Goal: Task Accomplishment & Management: Manage account settings

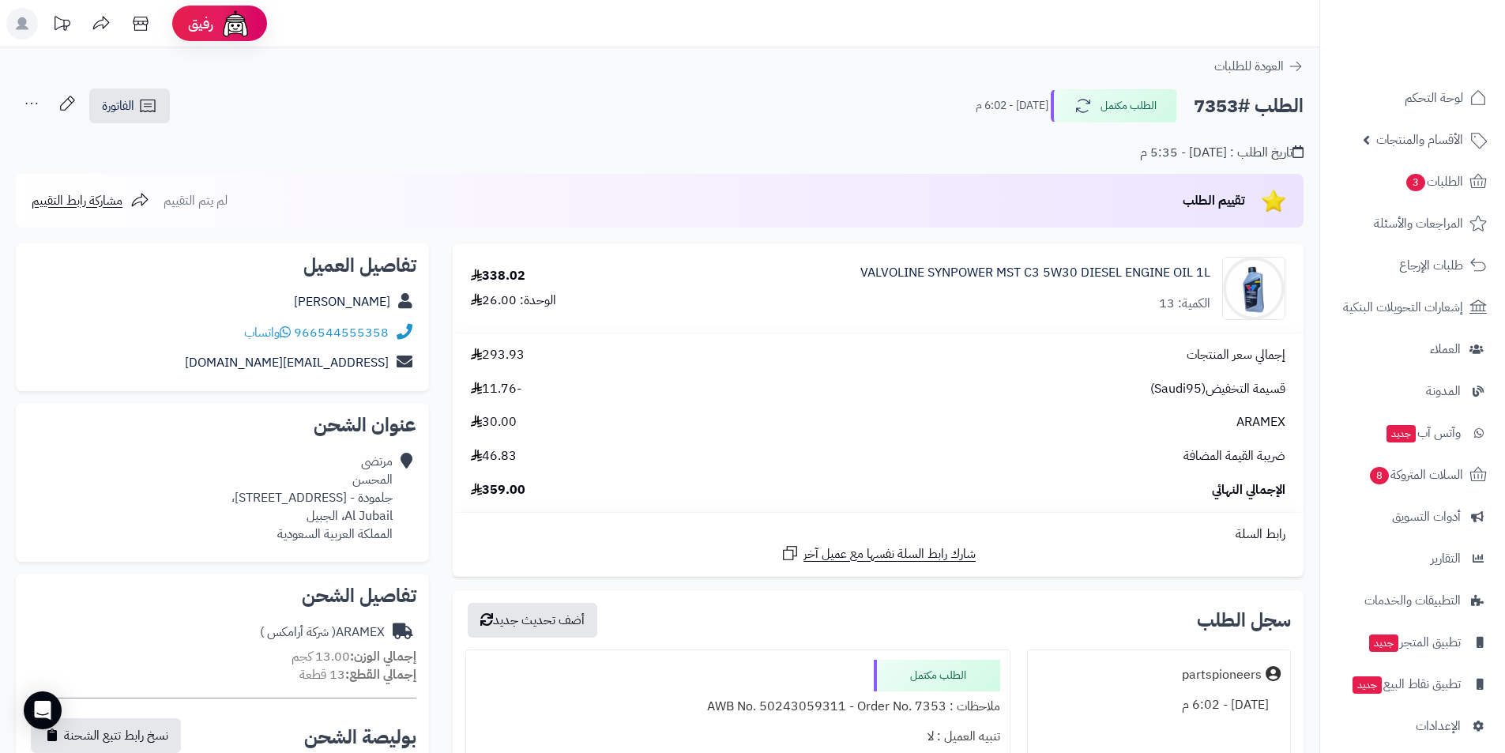
scroll to position [79, 0]
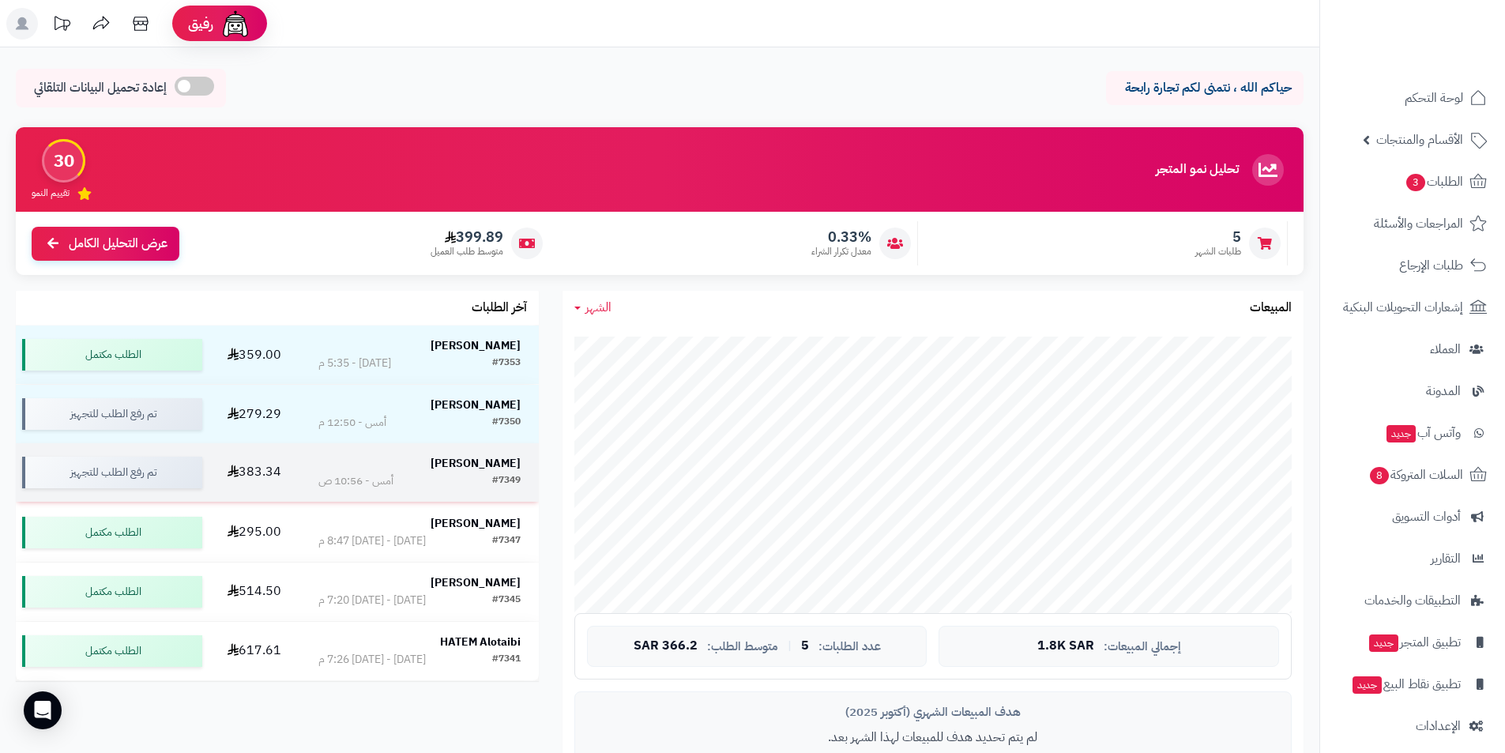
click at [483, 468] on strong "[PERSON_NAME]" at bounding box center [476, 463] width 90 height 17
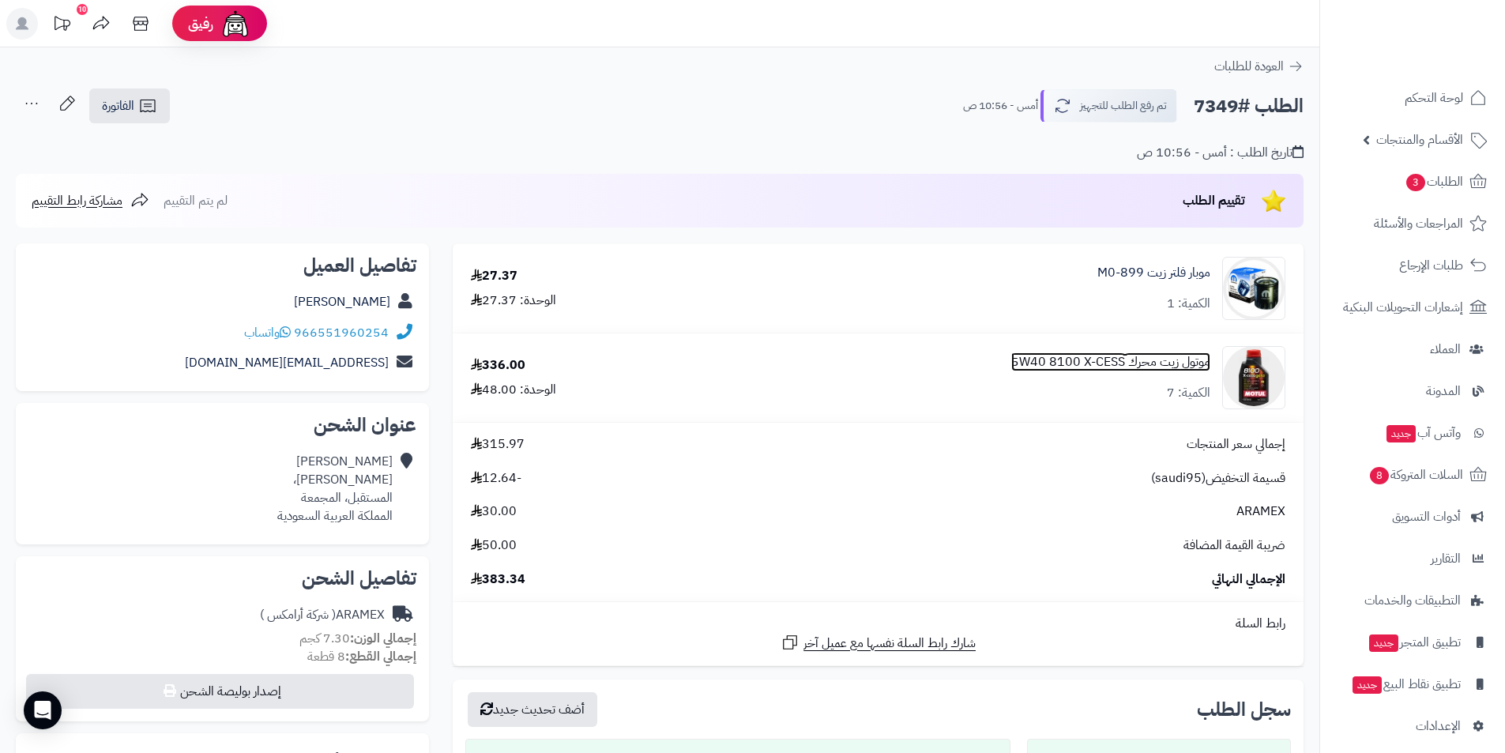
click at [1068, 359] on link "موتول زيت محرك 5W40 8100 X-CESS" at bounding box center [1110, 362] width 199 height 18
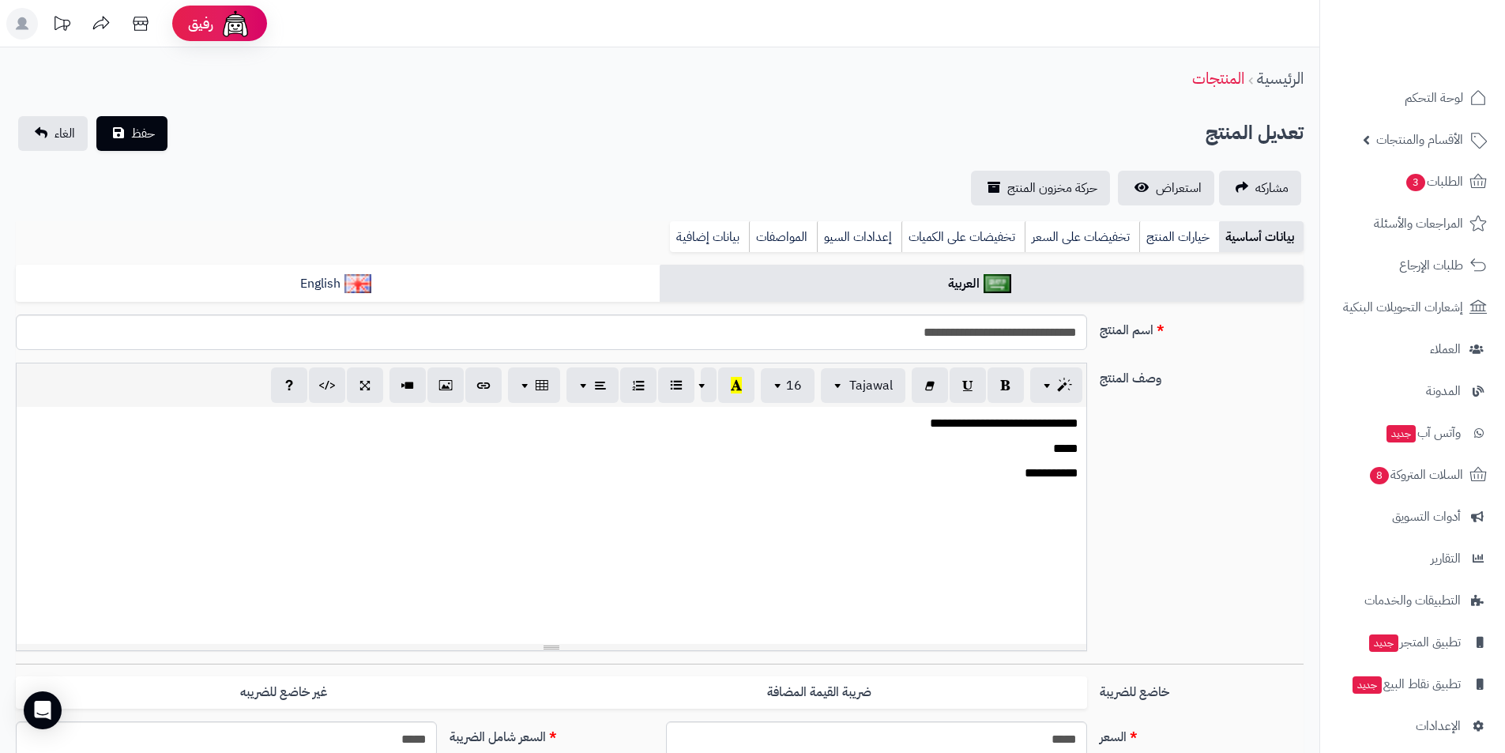
scroll to position [348, 0]
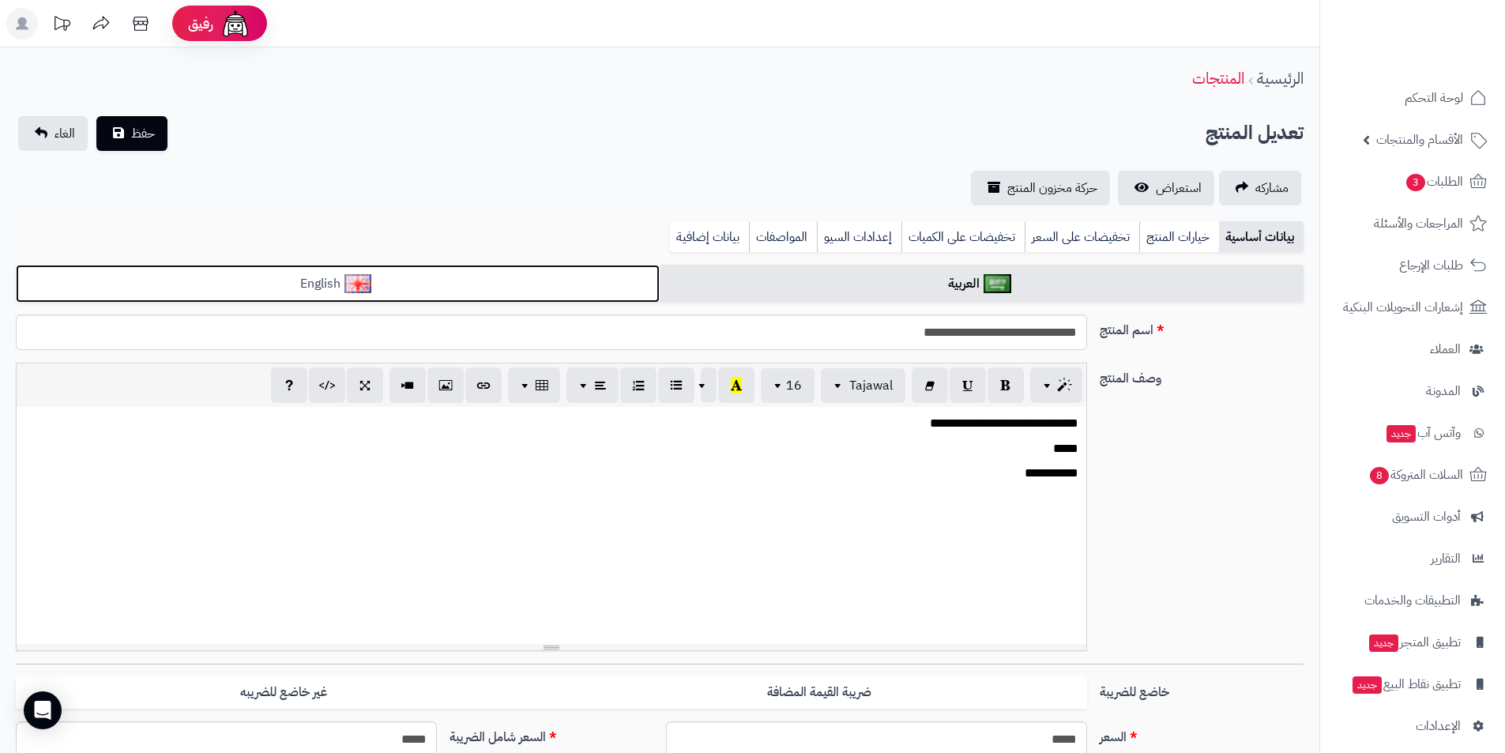
click at [538, 273] on link "English" at bounding box center [338, 284] width 644 height 39
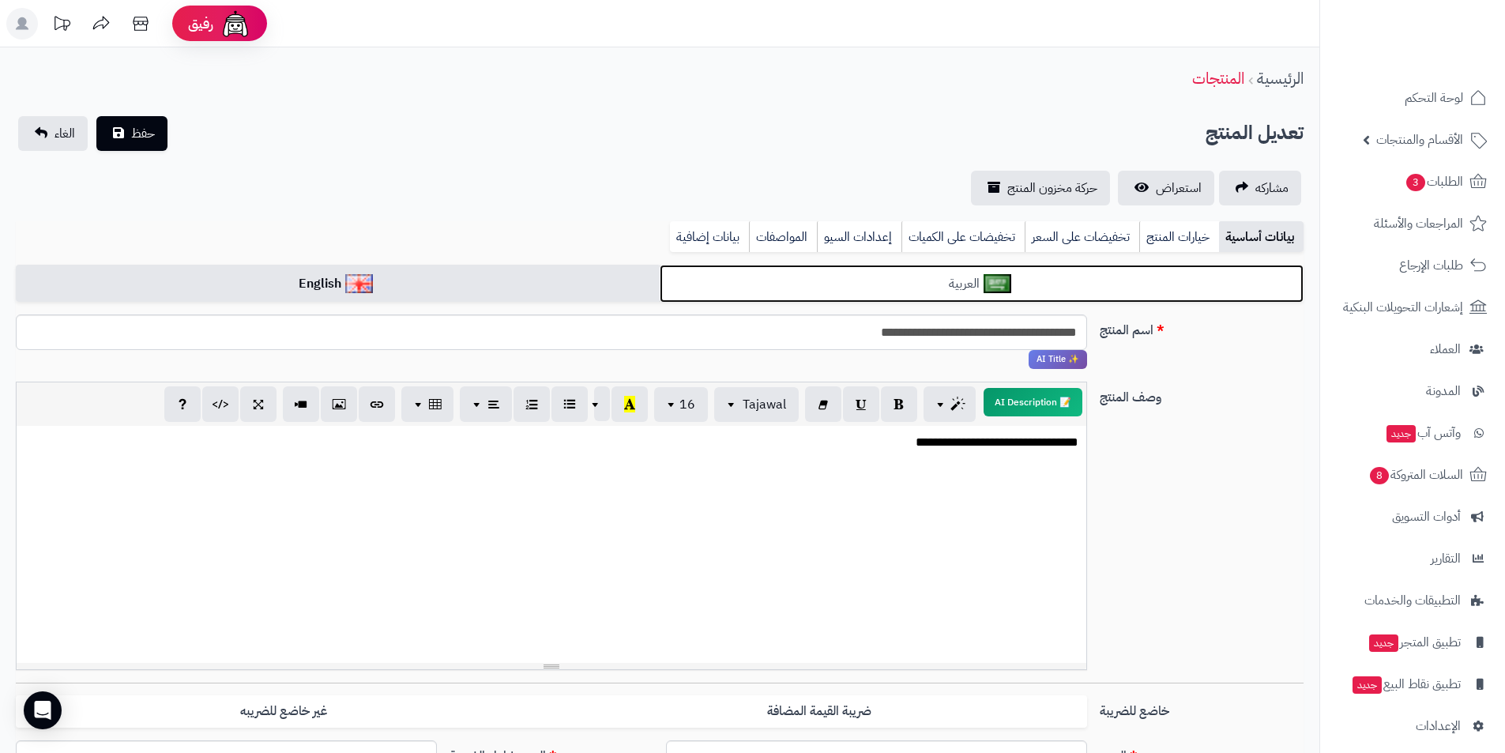
click at [774, 279] on link "العربية" at bounding box center [982, 284] width 644 height 39
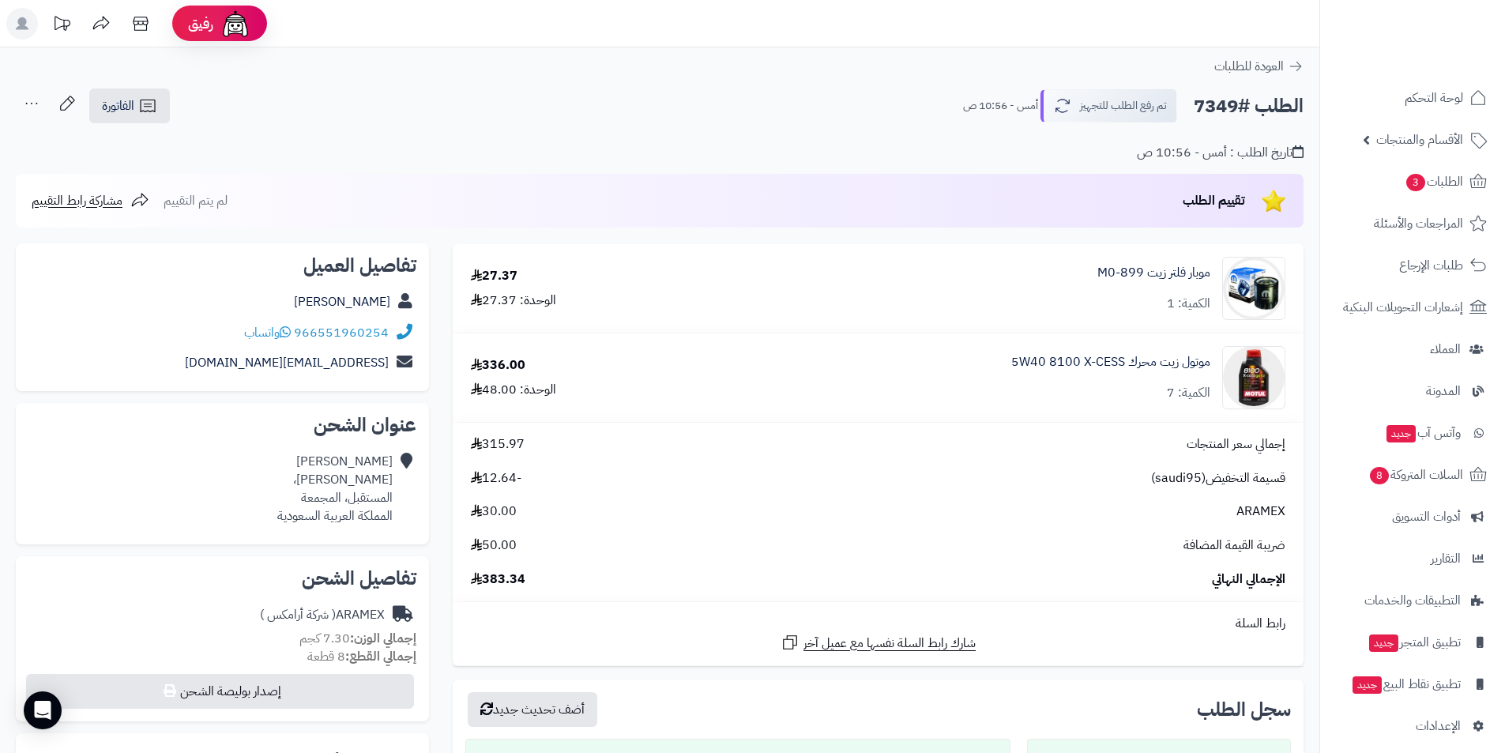
click at [500, 387] on div "الوحدة: 48.00" at bounding box center [513, 390] width 85 height 18
click at [504, 480] on span "-12.64" at bounding box center [496, 478] width 51 height 18
drag, startPoint x: 299, startPoint y: 303, endPoint x: 394, endPoint y: 311, distance: 95.2
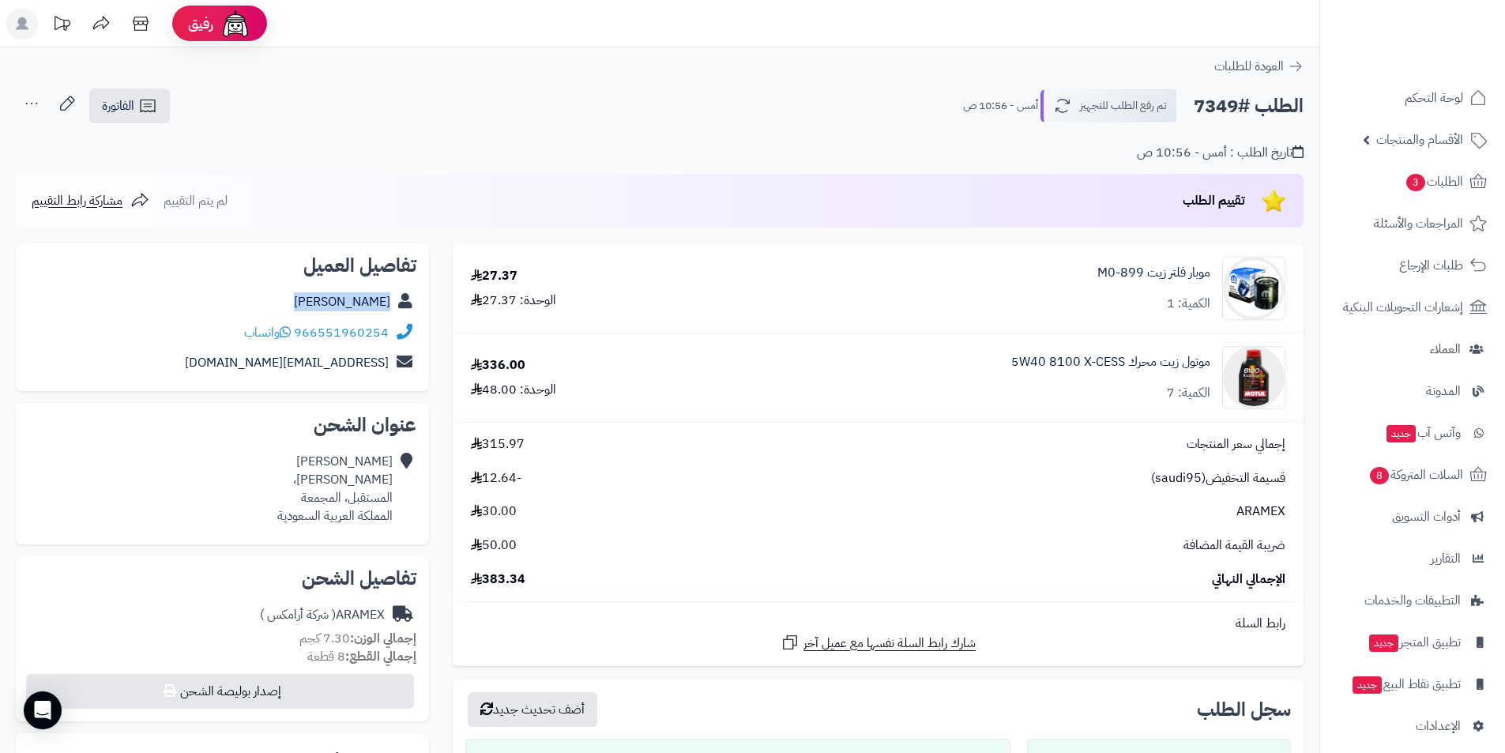
click at [394, 311] on div "فيصل المطيري" at bounding box center [222, 302] width 388 height 31
copy div "فيصل المطيري"
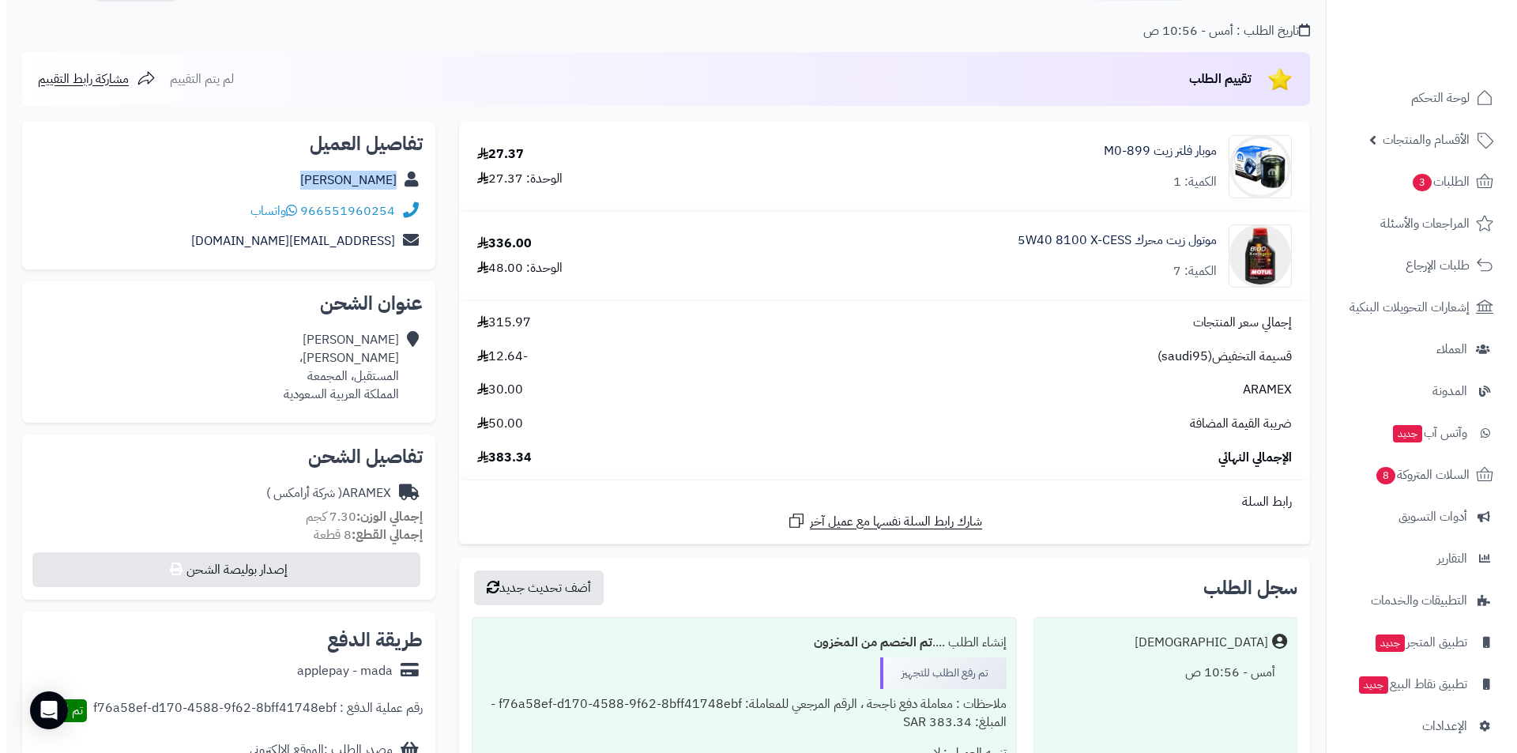
scroll to position [316, 0]
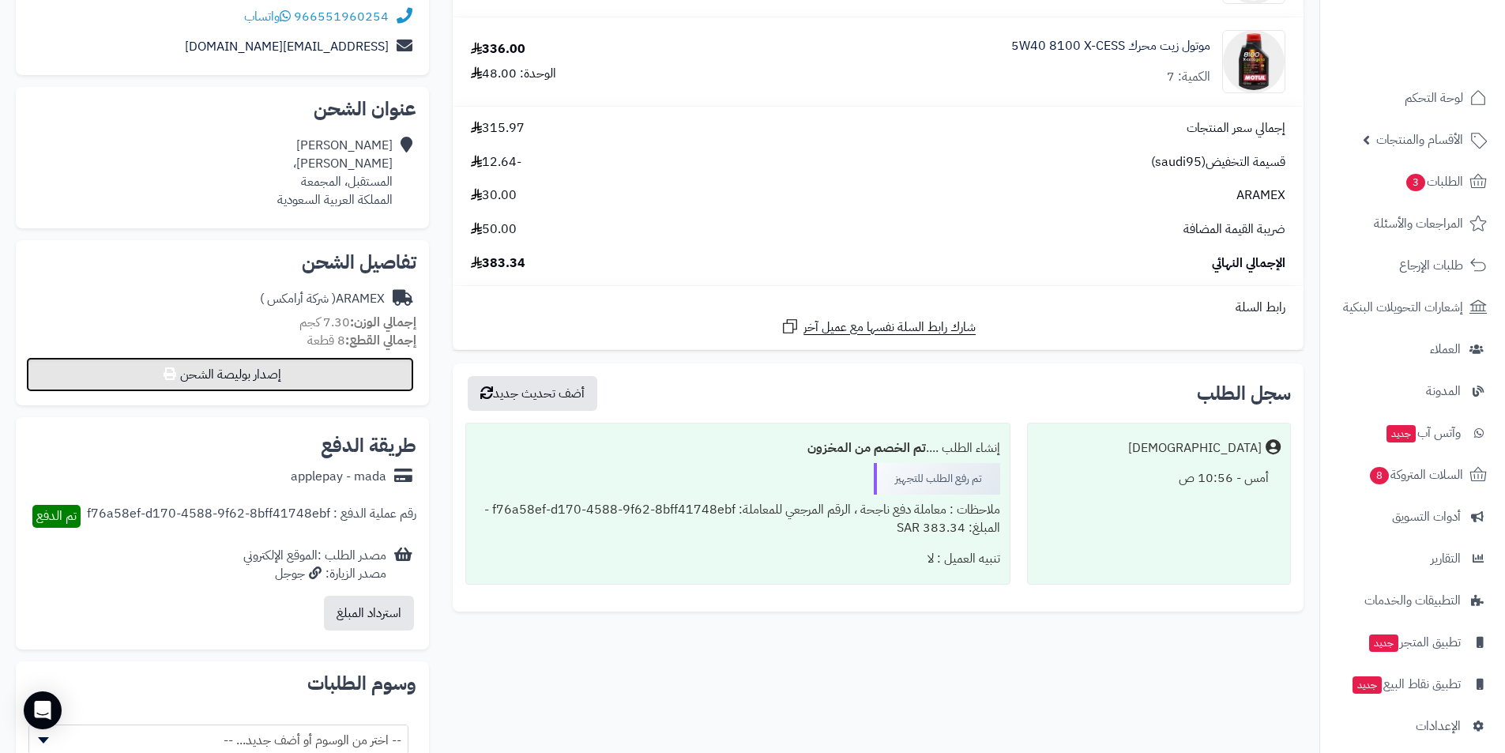
click at [239, 371] on button "إصدار بوليصة الشحن" at bounding box center [220, 374] width 388 height 35
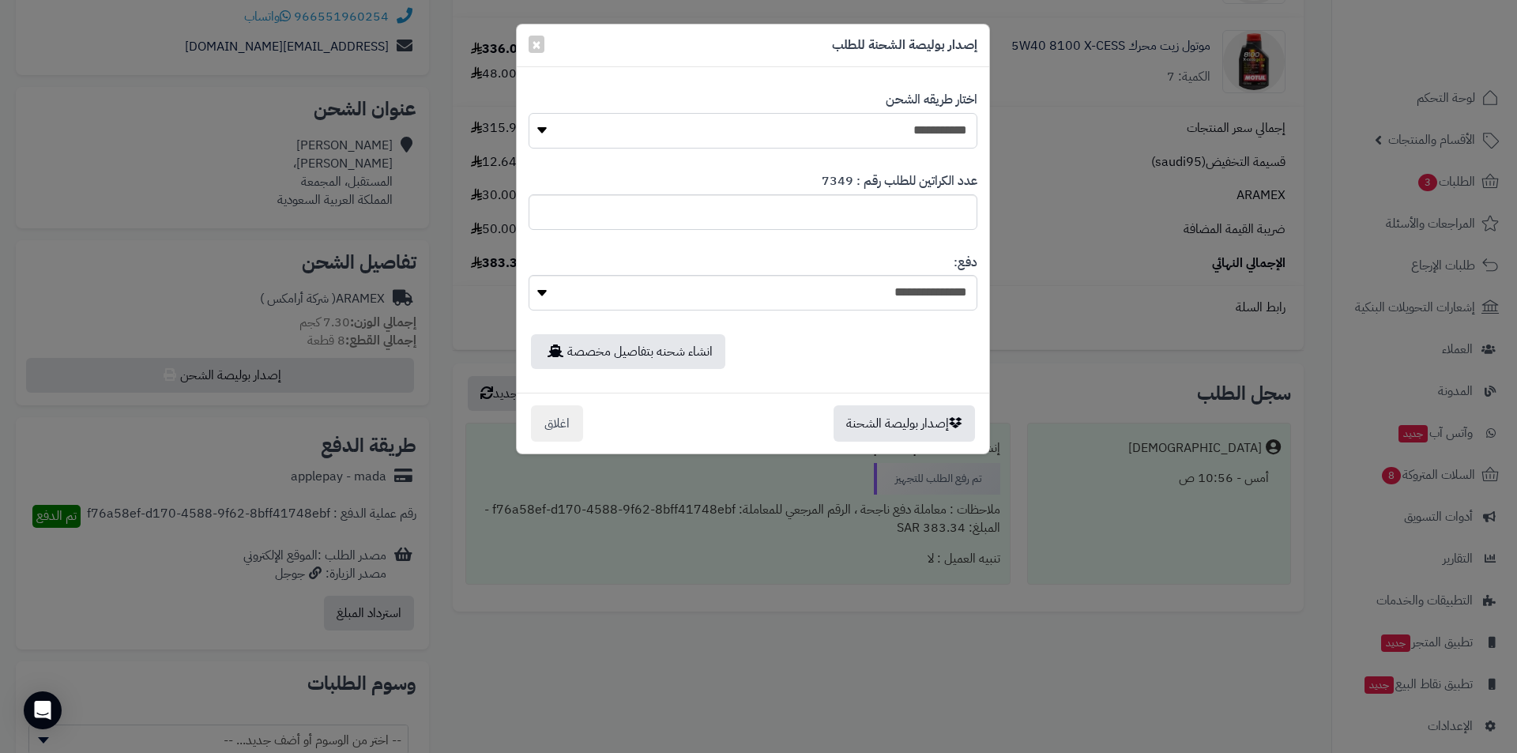
click at [662, 122] on select "**********" at bounding box center [753, 131] width 449 height 36
click at [529, 113] on select "**********" at bounding box center [753, 131] width 449 height 36
click at [889, 417] on button "إصدار بوليصة الشحنة" at bounding box center [903, 422] width 141 height 36
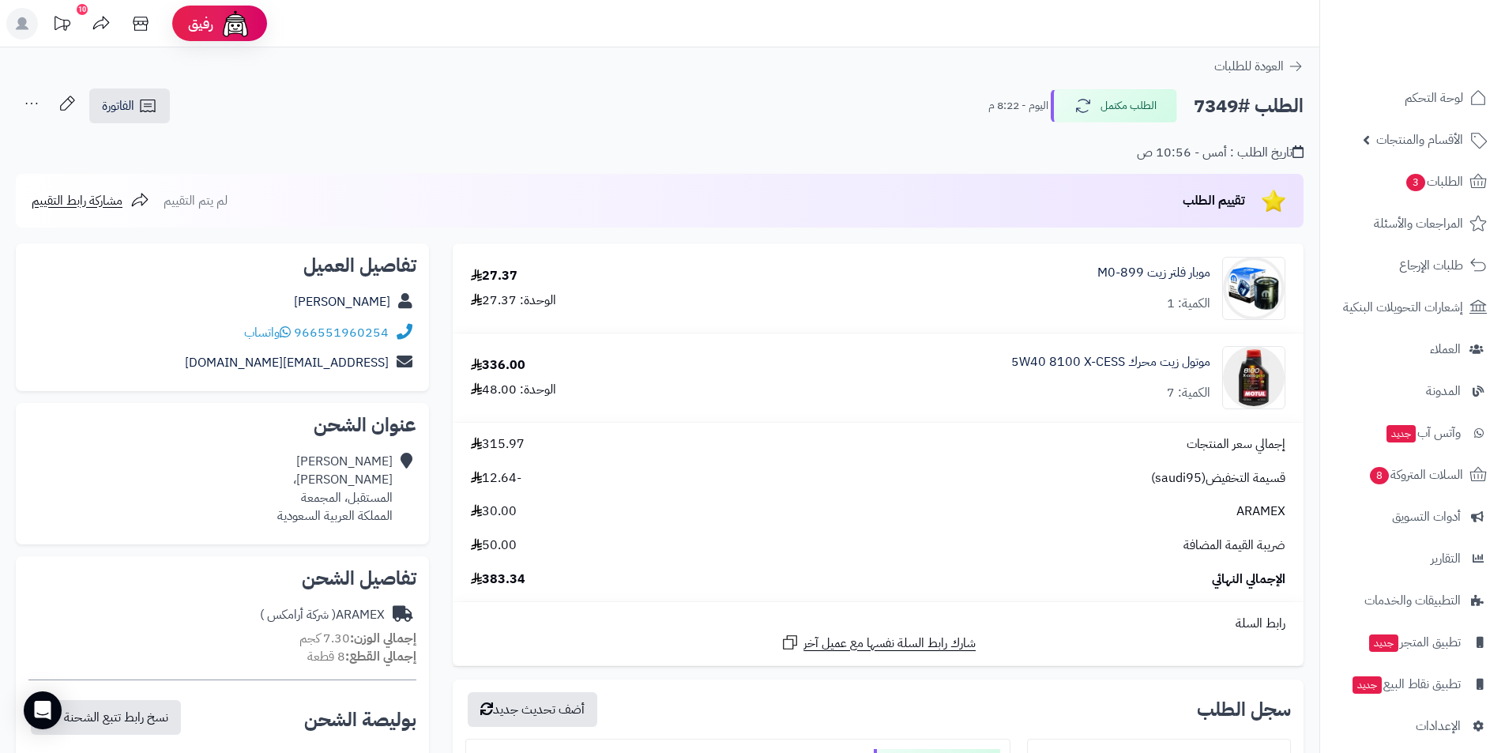
scroll to position [474, 0]
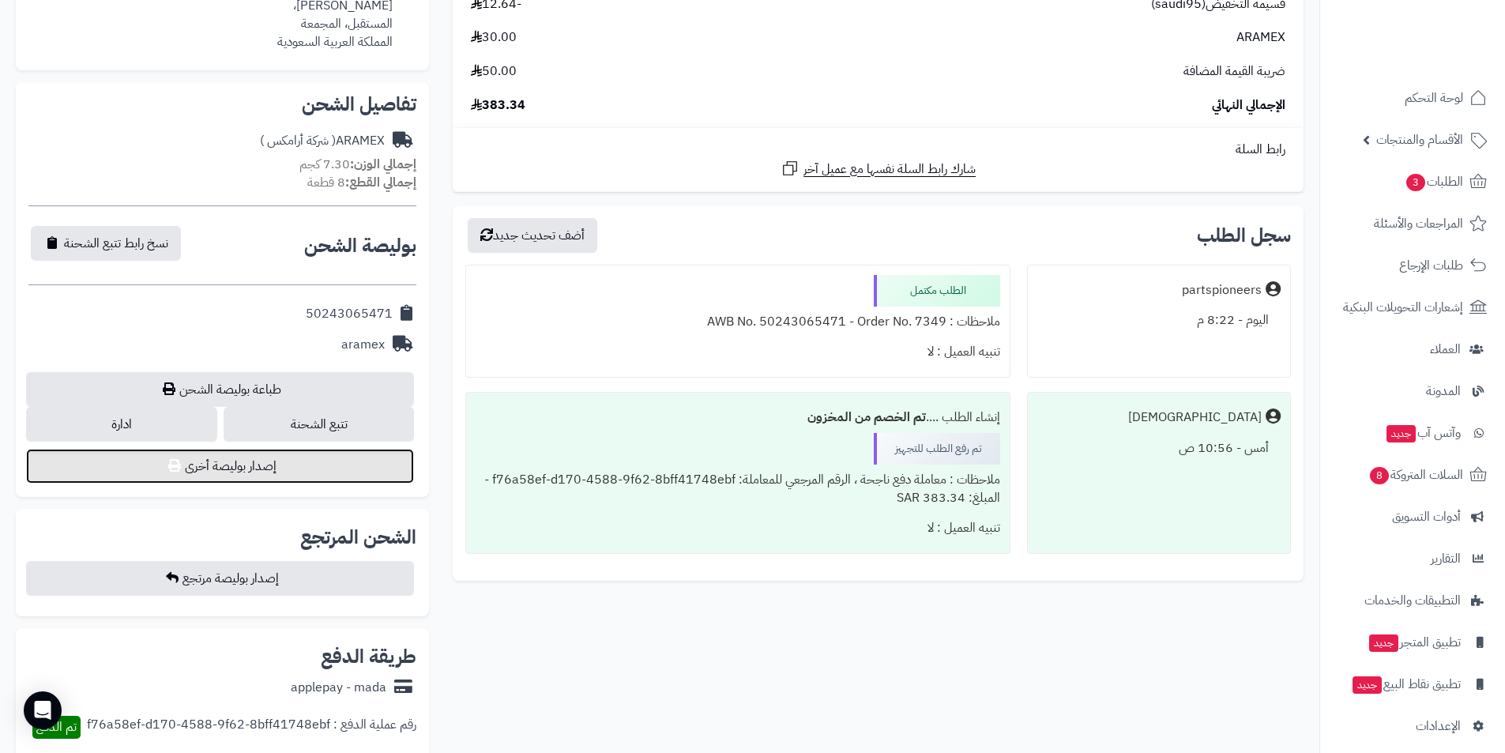
click at [226, 472] on button "إصدار بوليصة أخرى" at bounding box center [220, 466] width 388 height 35
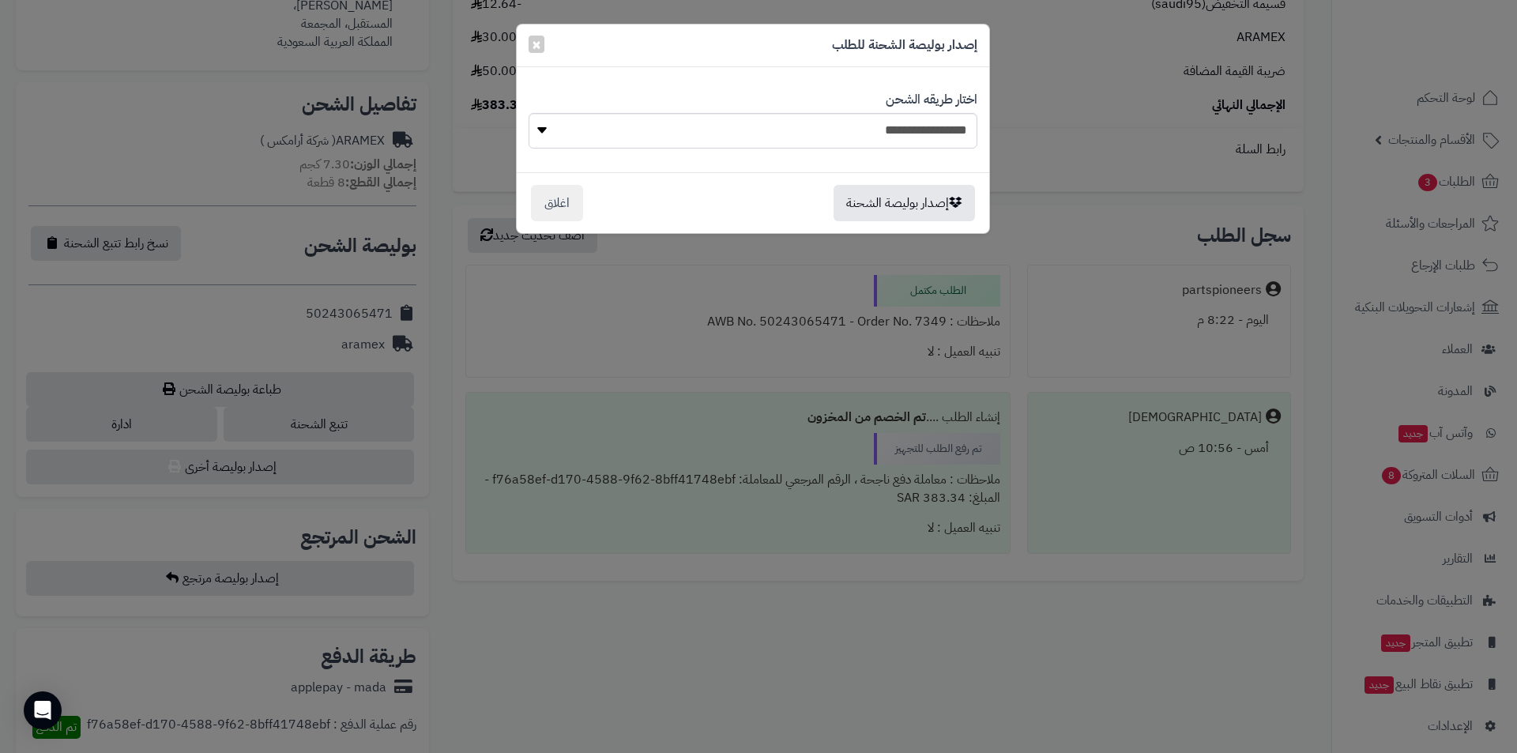
click at [1108, 57] on div "**********" at bounding box center [758, 376] width 1517 height 753
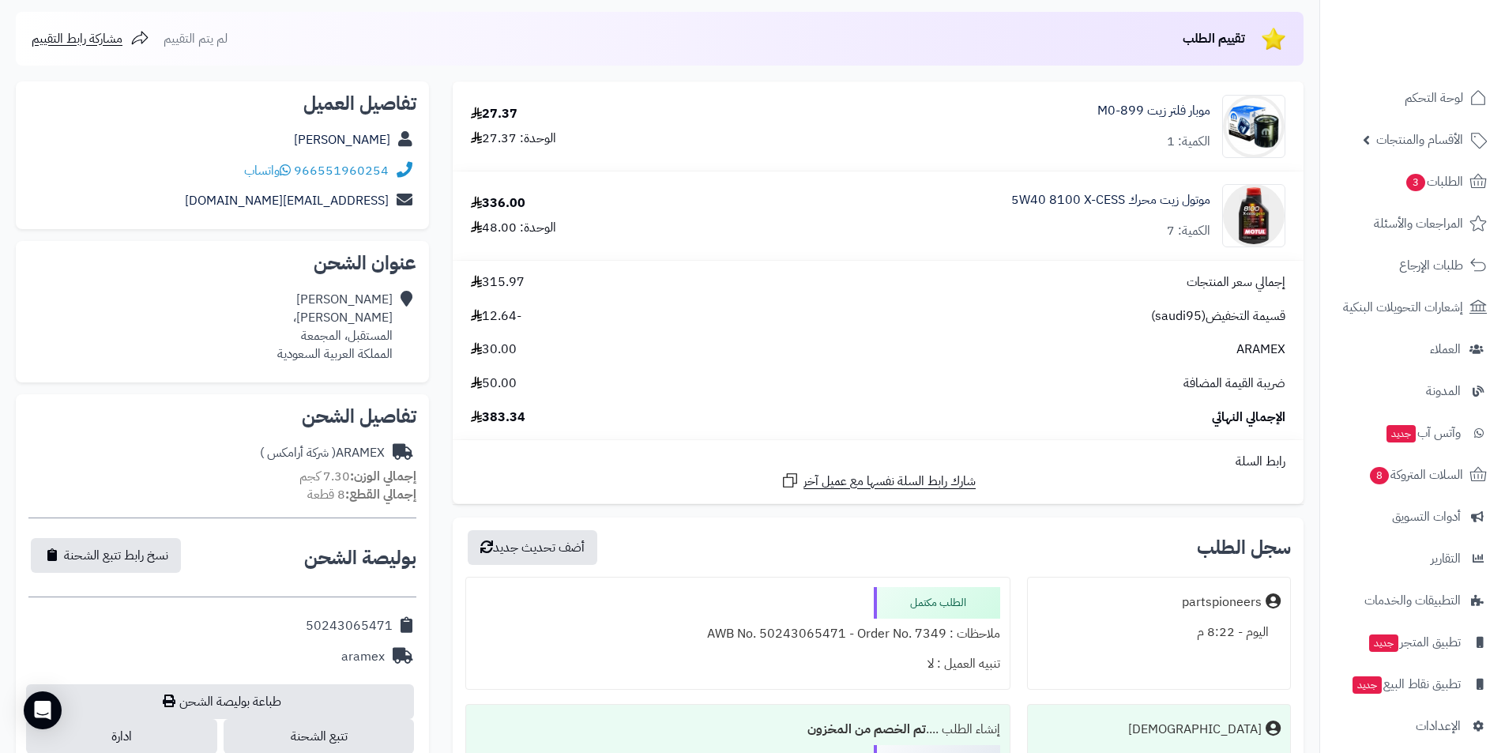
scroll to position [395, 0]
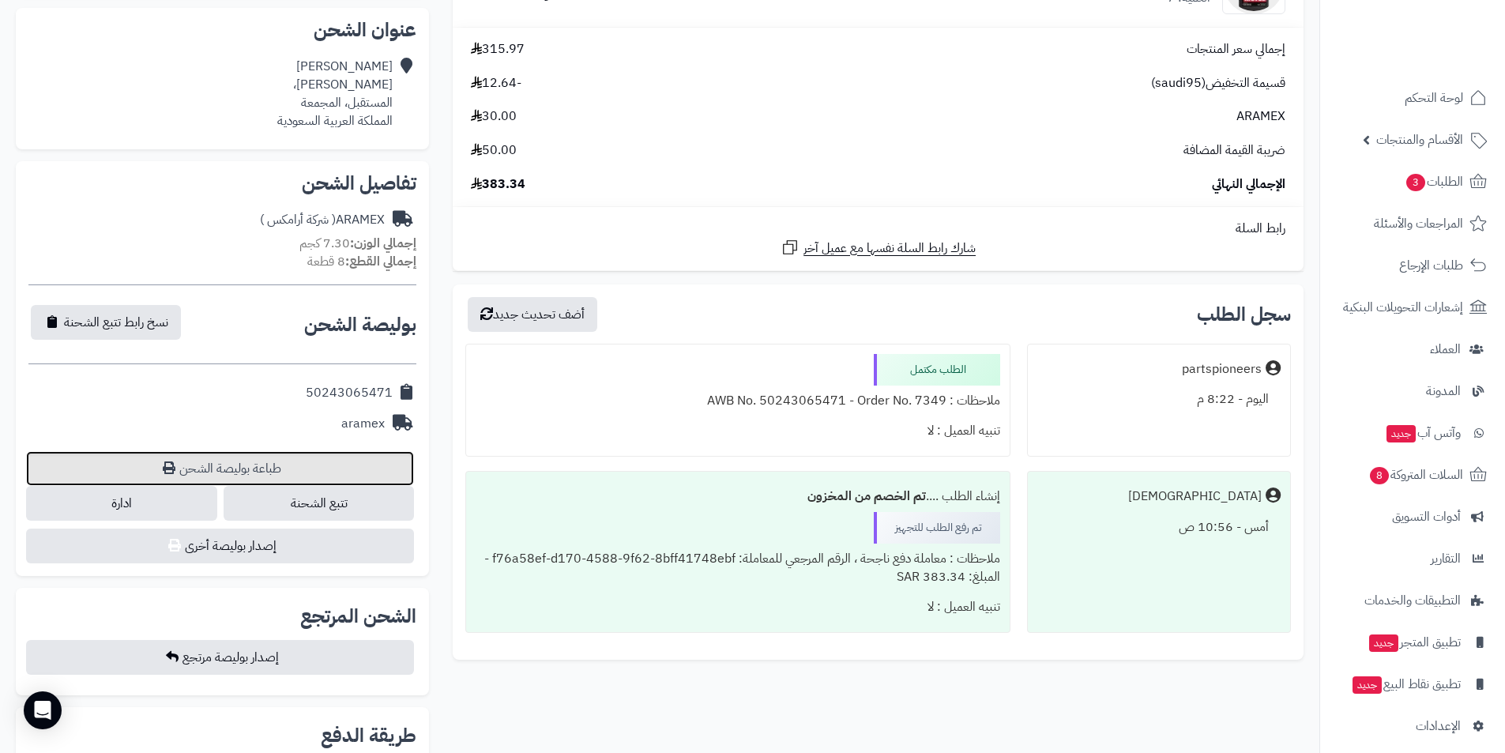
click at [181, 468] on link "طباعة بوليصة الشحن" at bounding box center [220, 468] width 388 height 35
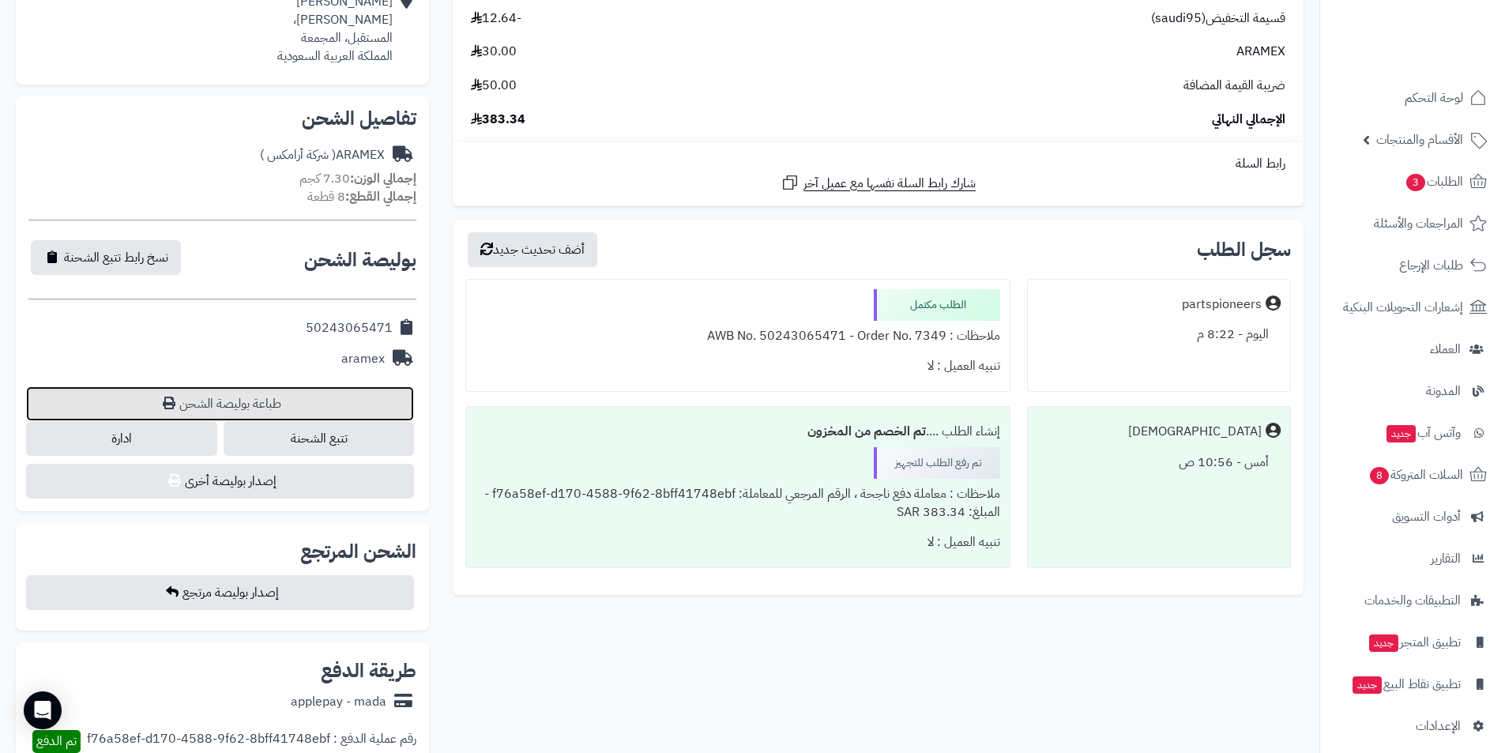
scroll to position [711, 0]
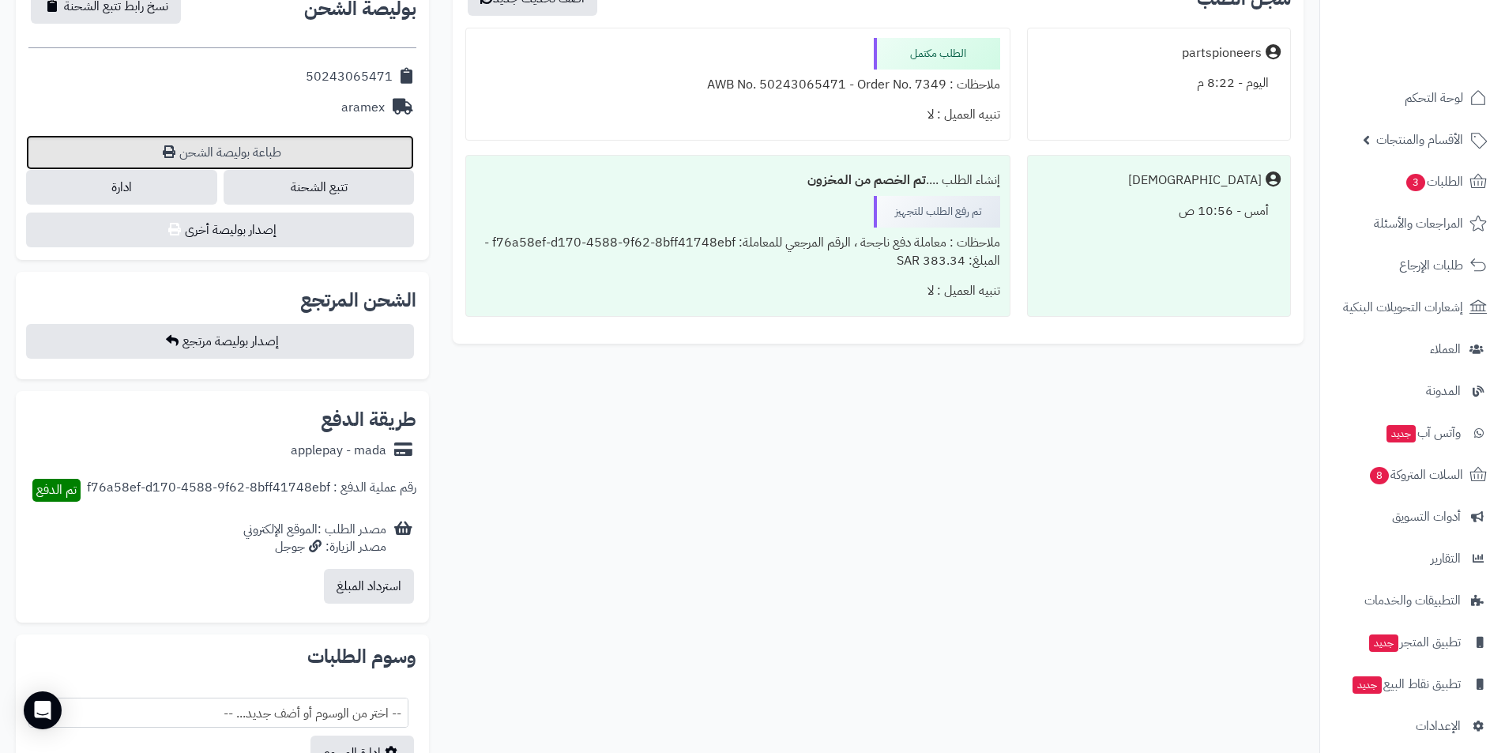
click at [213, 160] on link "طباعة بوليصة الشحن" at bounding box center [220, 152] width 388 height 35
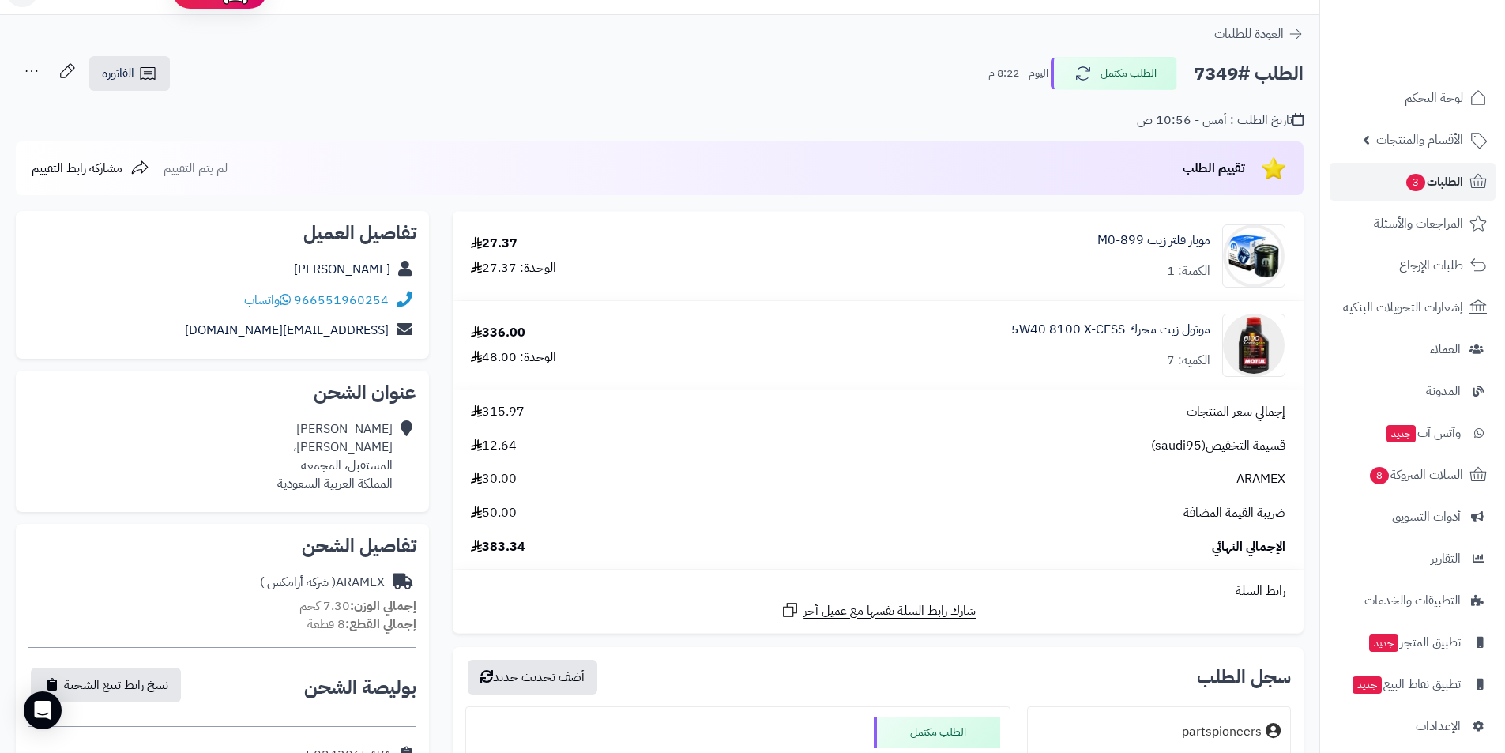
scroll to position [0, 0]
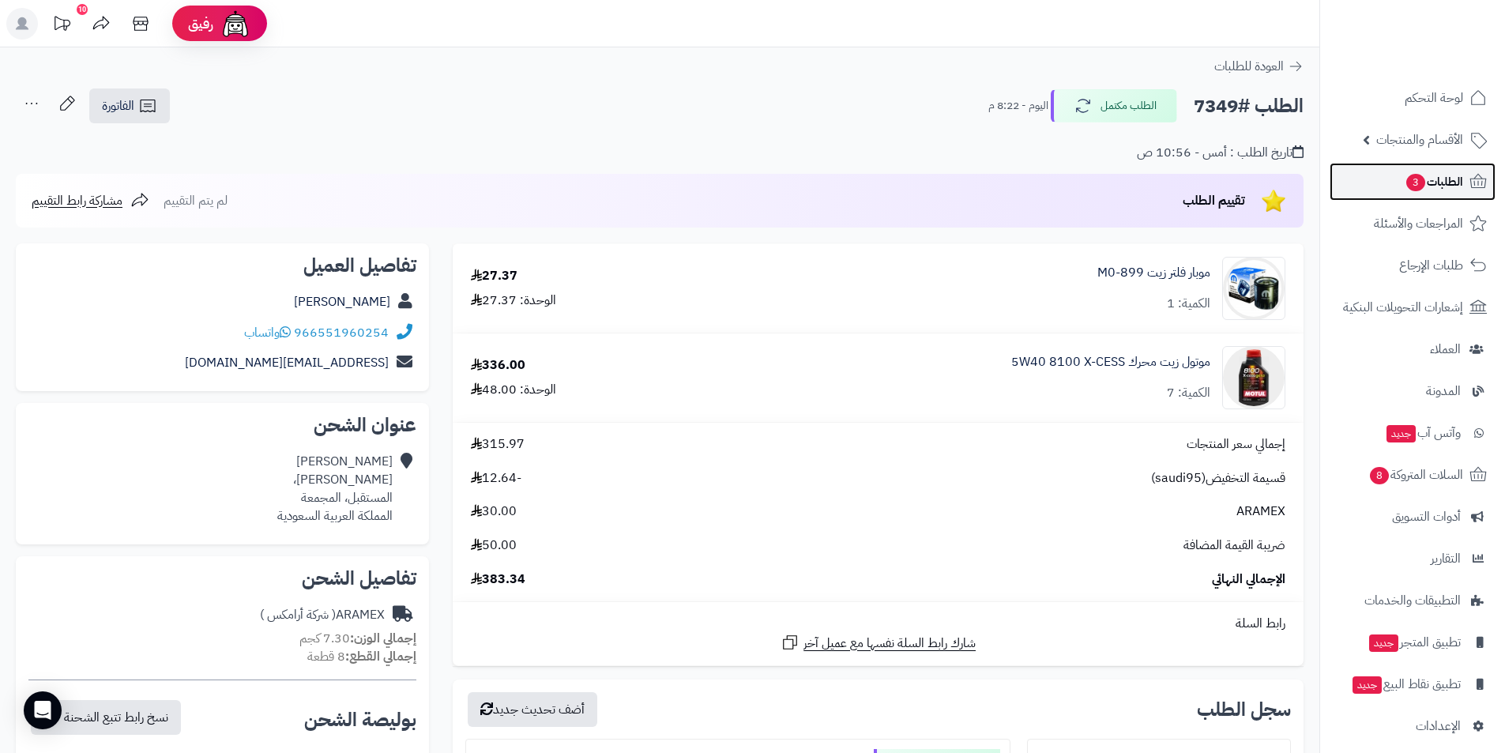
click at [1407, 181] on span "3" at bounding box center [1415, 182] width 19 height 17
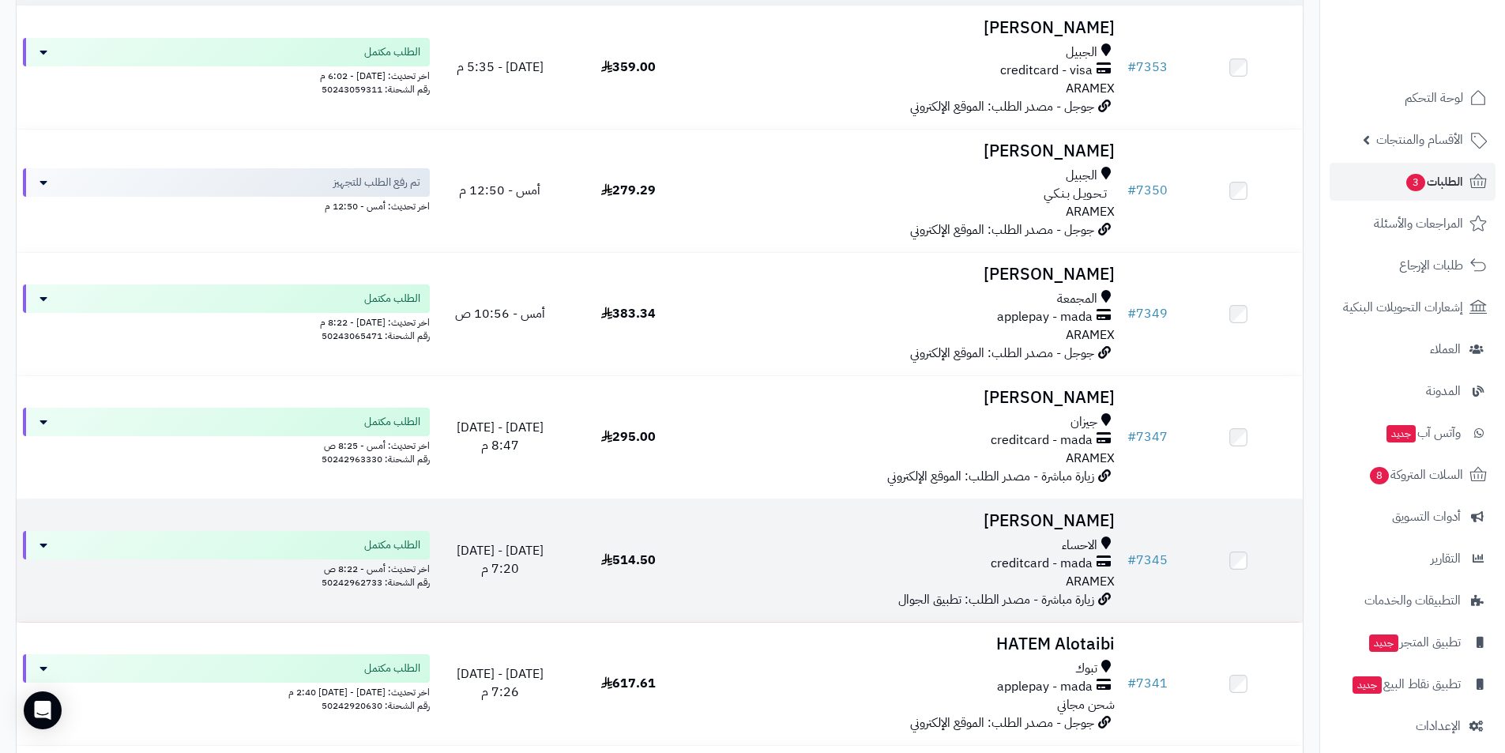
scroll to position [237, 0]
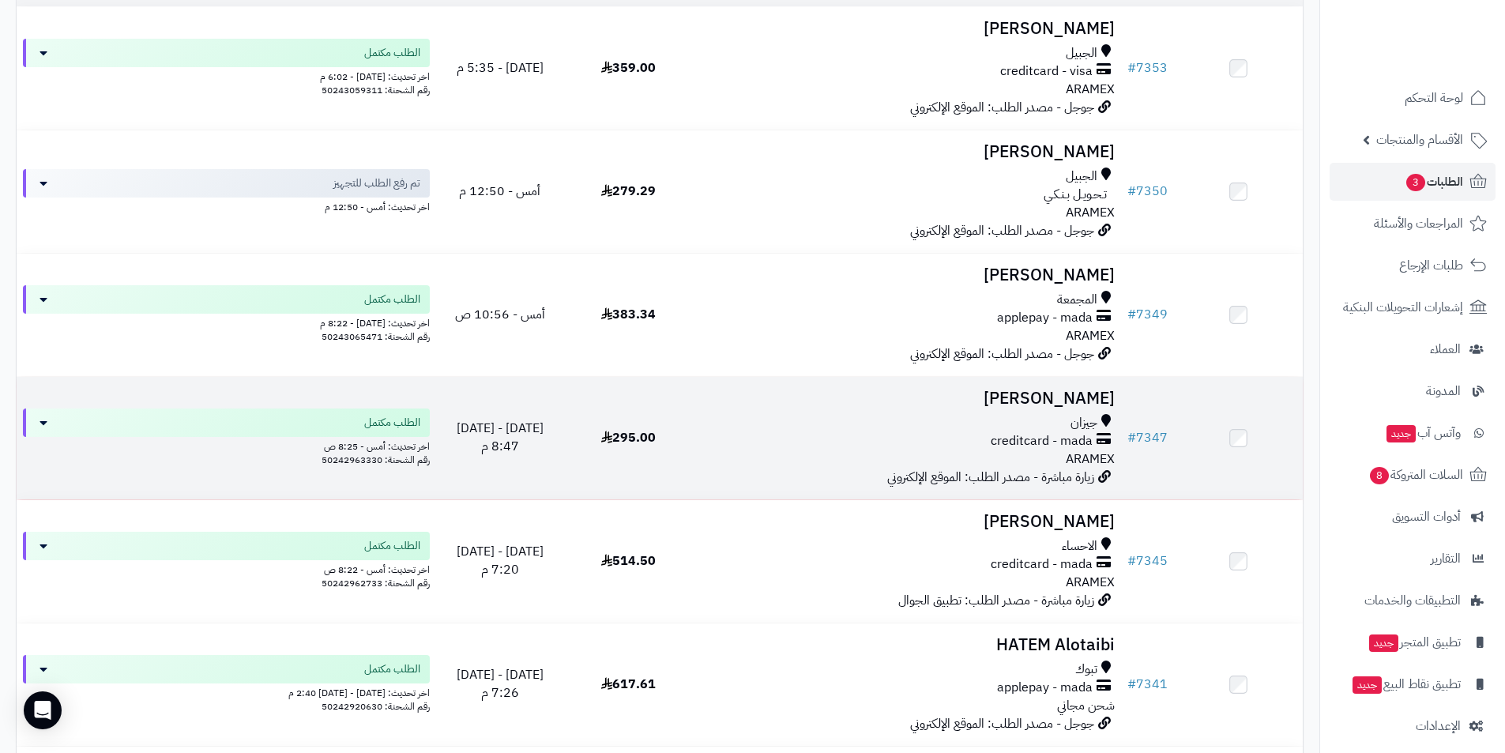
click at [1059, 400] on h3 "[PERSON_NAME]" at bounding box center [907, 398] width 416 height 18
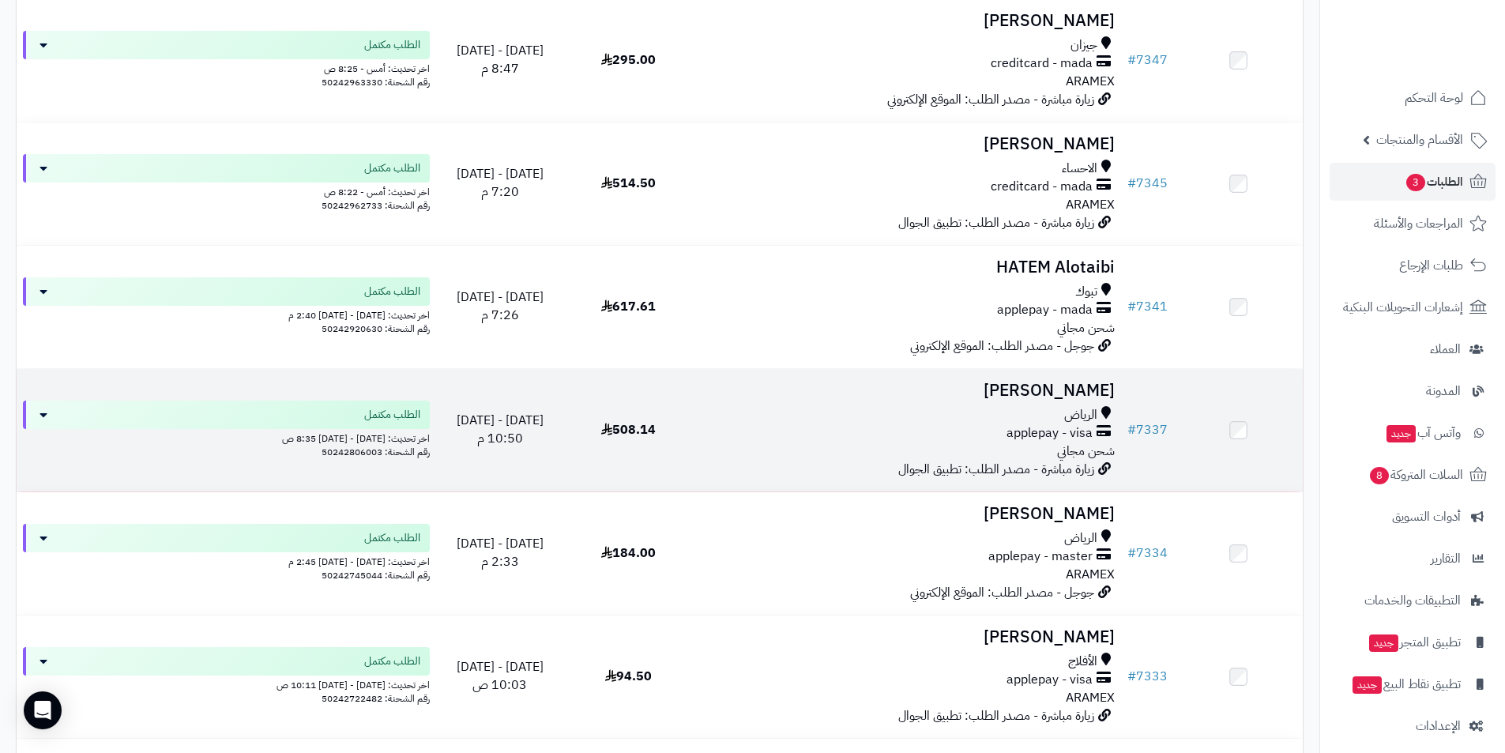
scroll to position [615, 0]
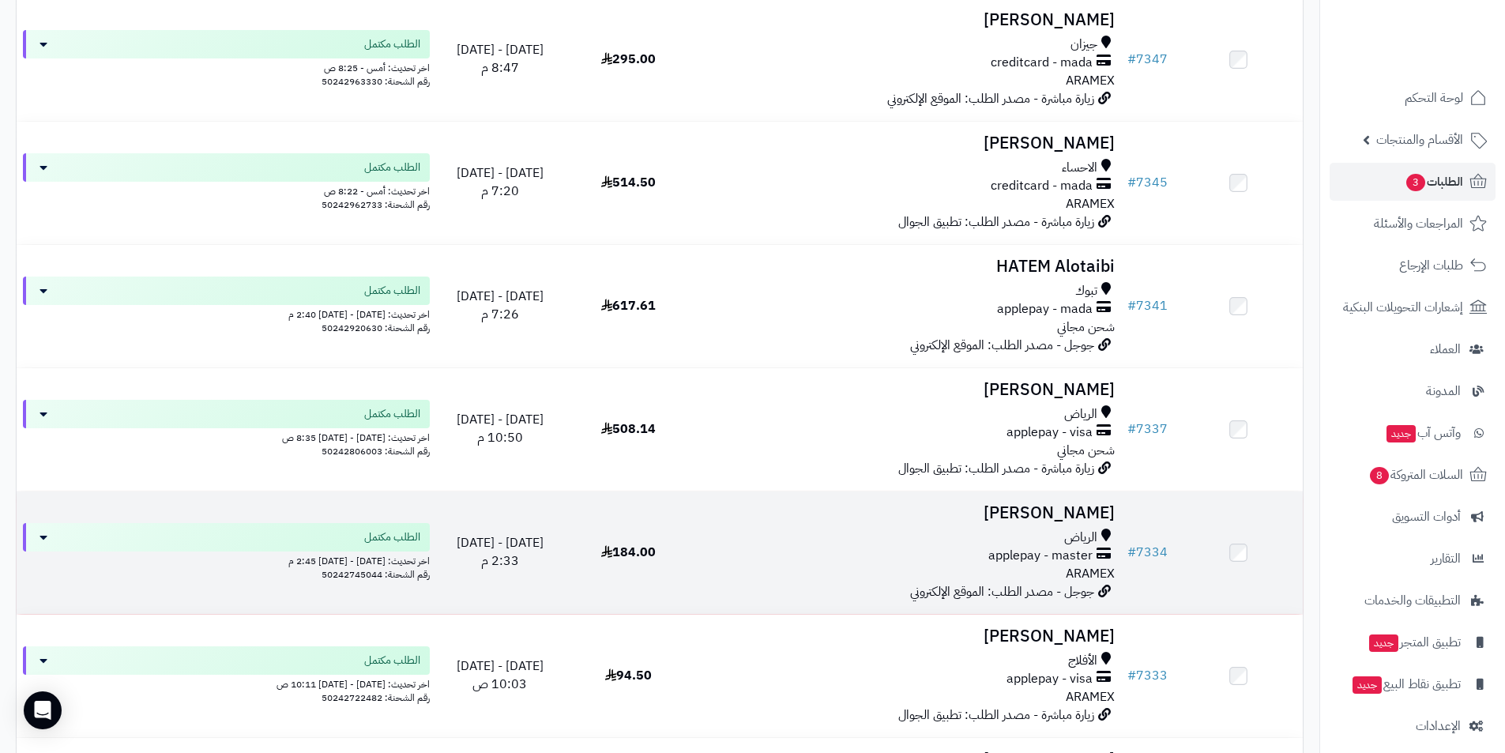
click at [1066, 519] on h3 "[PERSON_NAME]" at bounding box center [907, 513] width 416 height 18
